Goal: Information Seeking & Learning: Understand process/instructions

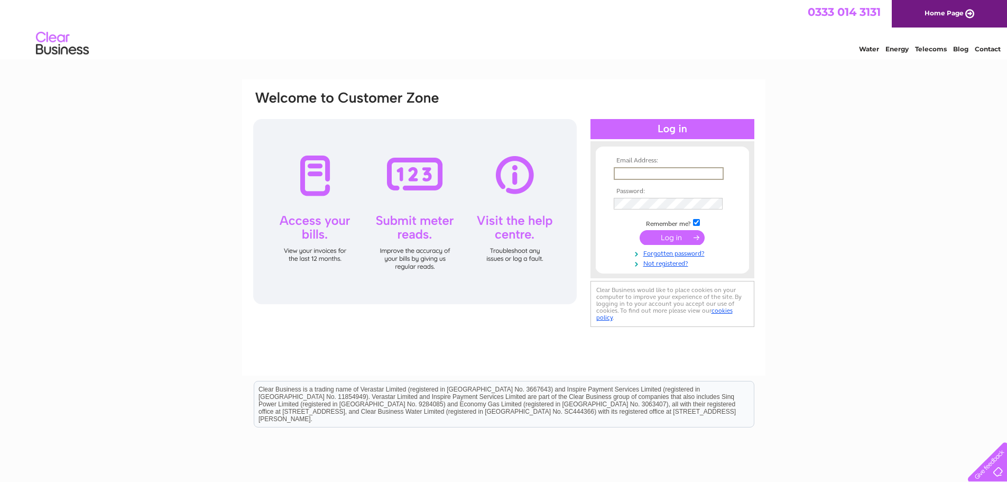
click at [632, 171] on input "text" at bounding box center [669, 173] width 110 height 13
type input "[EMAIL_ADDRESS][DOMAIN_NAME]"
click at [666, 196] on td at bounding box center [672, 203] width 123 height 17
click at [640, 230] on input "submit" at bounding box center [672, 237] width 65 height 15
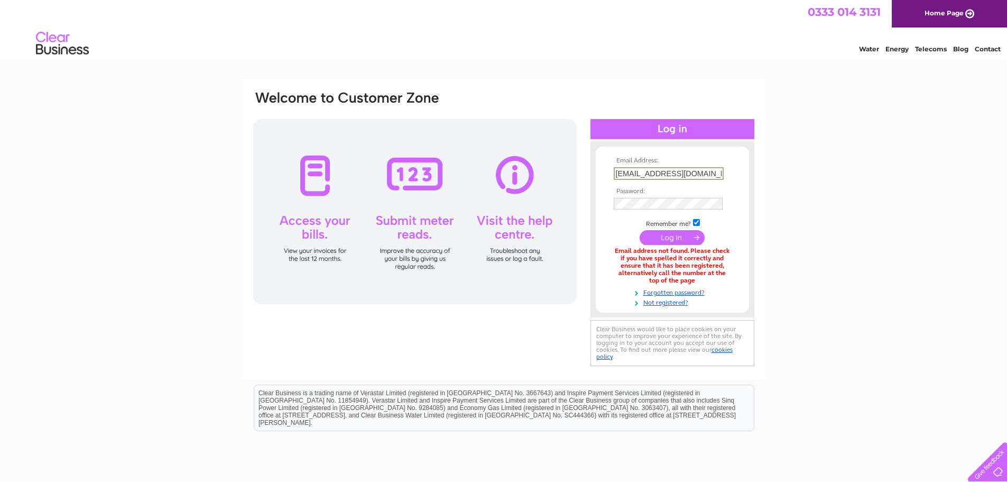
scroll to position [0, 5]
drag, startPoint x: 615, startPoint y: 172, endPoint x: 873, endPoint y: 177, distance: 257.6
click at [873, 177] on div "Email Address: [EMAIL_ADDRESS][DOMAIN_NAME] Password:" at bounding box center [503, 319] width 1007 height 481
type input "angchenxin94@hotmail.com"
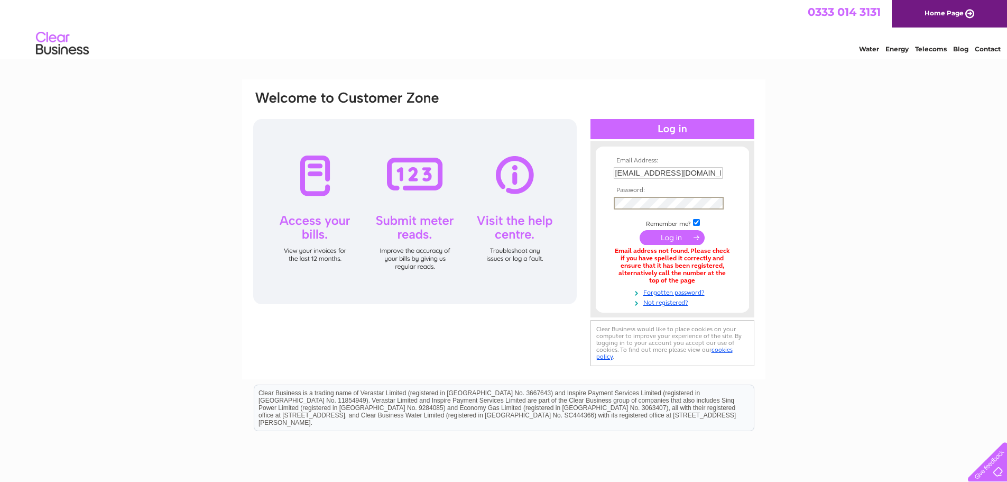
click at [640, 230] on input "submit" at bounding box center [672, 237] width 65 height 15
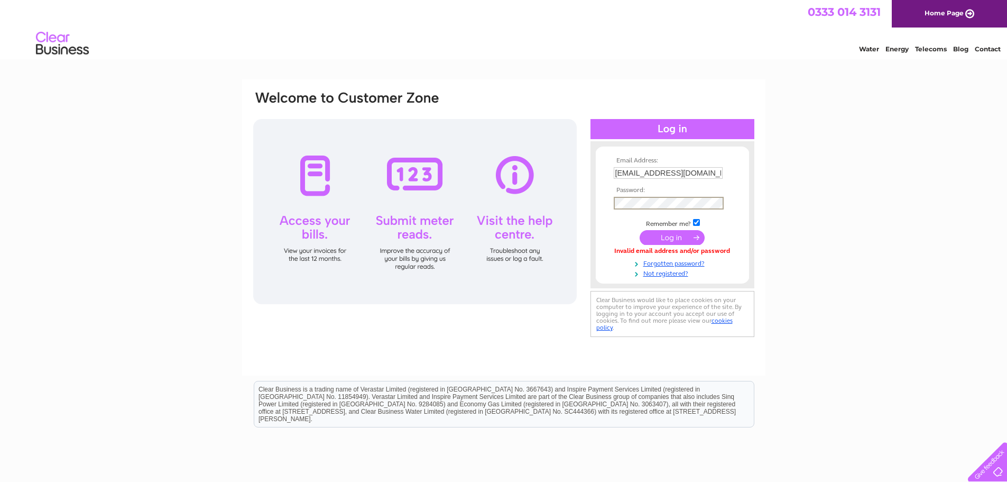
click at [640, 230] on input "submit" at bounding box center [672, 237] width 65 height 15
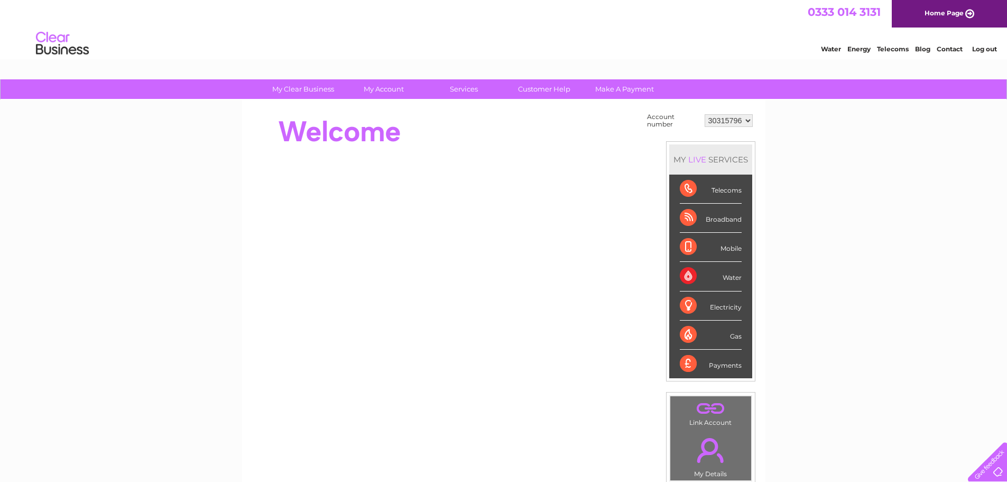
click at [731, 218] on div "Broadband" at bounding box center [711, 218] width 62 height 29
click at [546, 85] on link "Customer Help" at bounding box center [544, 89] width 87 height 20
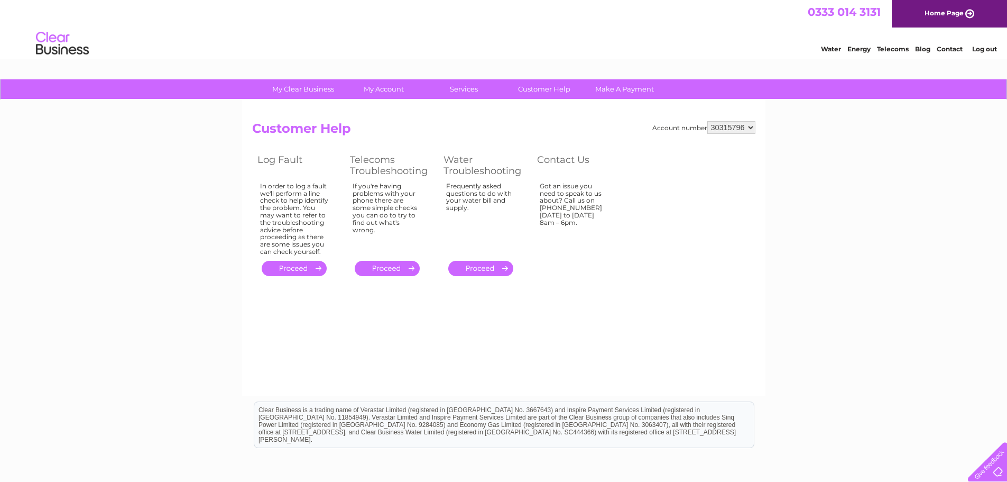
click at [310, 269] on link "." at bounding box center [294, 268] width 65 height 15
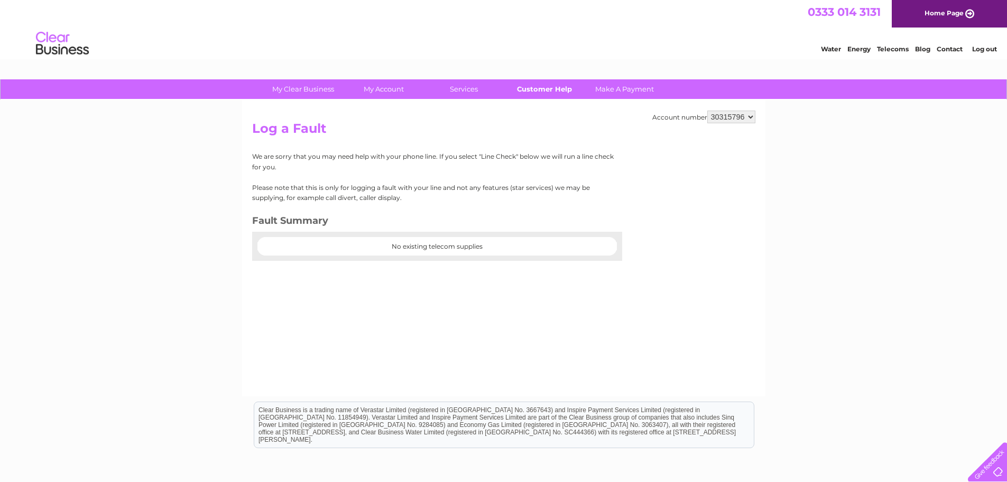
click at [533, 88] on link "Customer Help" at bounding box center [544, 89] width 87 height 20
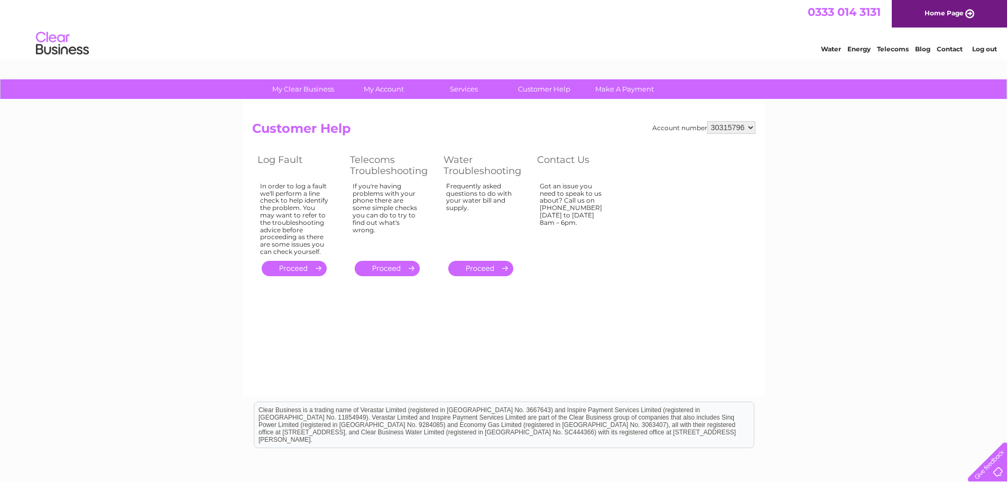
click at [403, 267] on link "." at bounding box center [387, 268] width 65 height 15
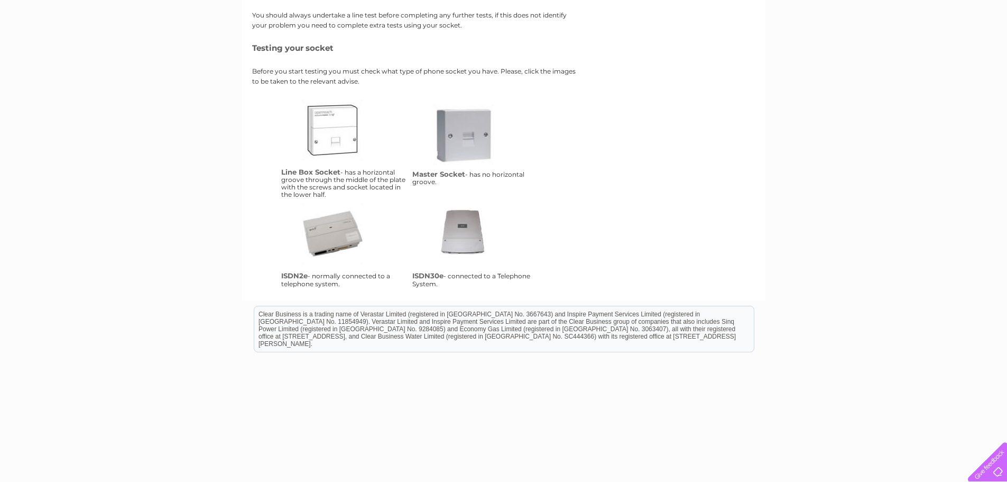
scroll to position [185, 0]
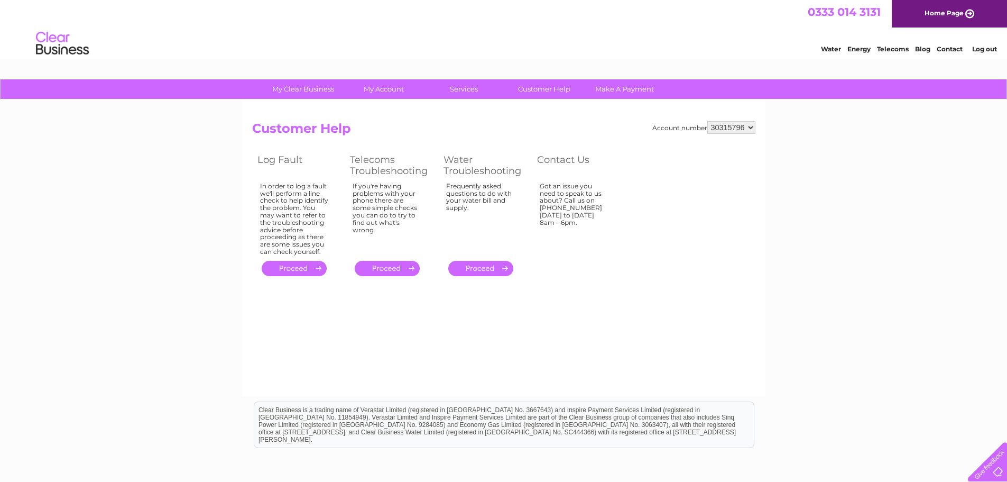
click at [951, 46] on link "Contact" at bounding box center [950, 49] width 26 height 8
